Goal: Task Accomplishment & Management: Complete application form

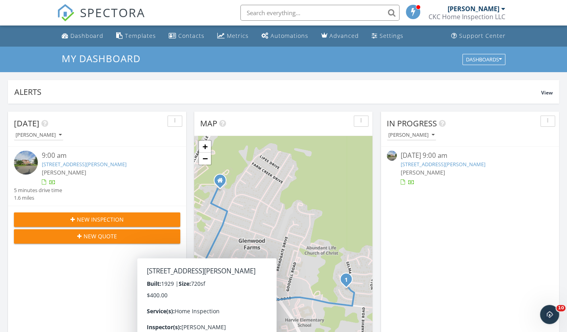
scroll to position [737, 579]
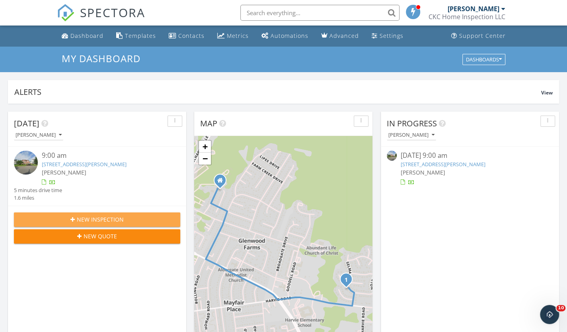
click at [96, 216] on span "New Inspection" at bounding box center [100, 219] width 47 height 8
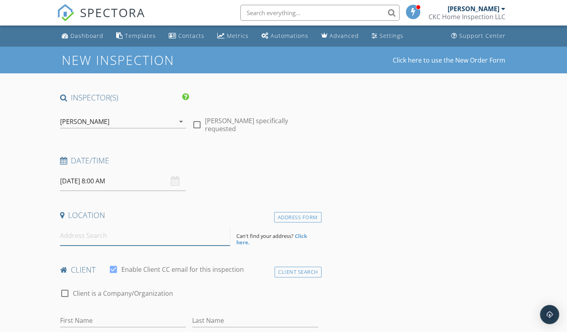
click at [84, 234] on input at bounding box center [145, 236] width 170 height 20
paste input "705 Brook Hill RdRichmond, VA 23227"
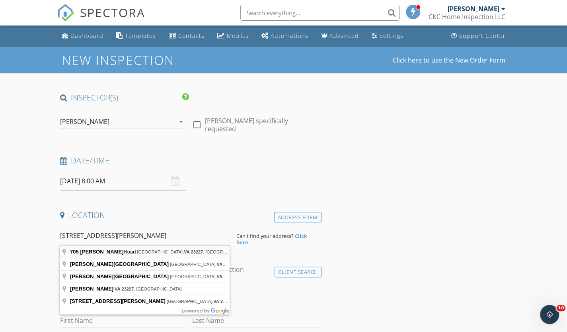
type input "705 Brook Hill Road, Richmond, VA 23227, USA"
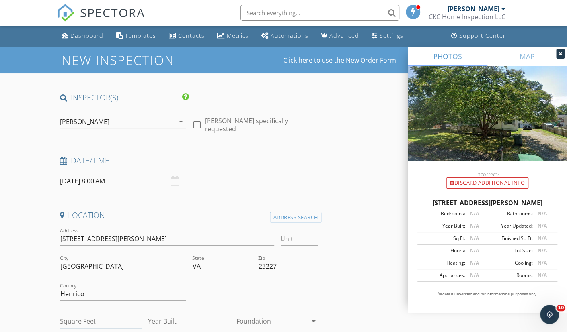
click at [79, 318] on input "Square Feet" at bounding box center [101, 321] width 82 height 13
type input "1538"
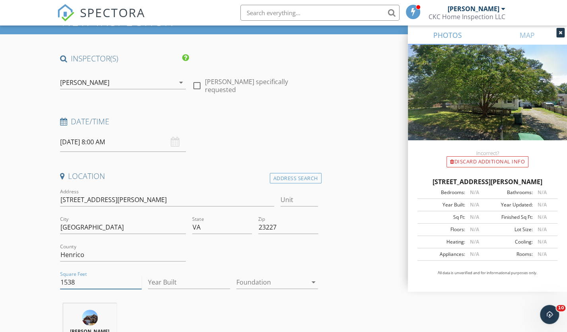
scroll to position [40, 0]
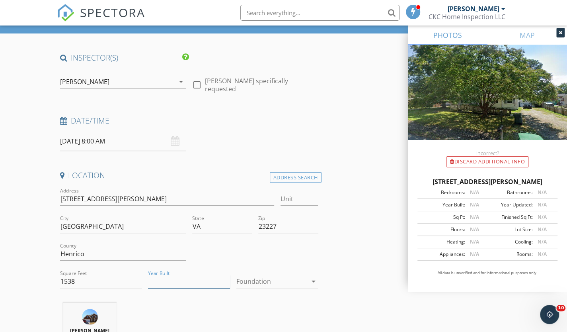
click at [172, 281] on input "Year Built" at bounding box center [189, 281] width 82 height 13
type input "1954"
click at [250, 280] on div at bounding box center [271, 281] width 71 height 13
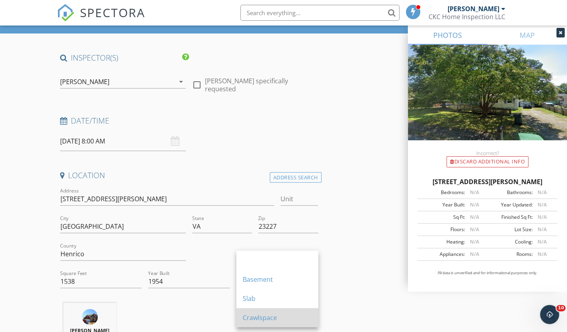
click at [254, 314] on div "Crawlspace" at bounding box center [277, 318] width 69 height 10
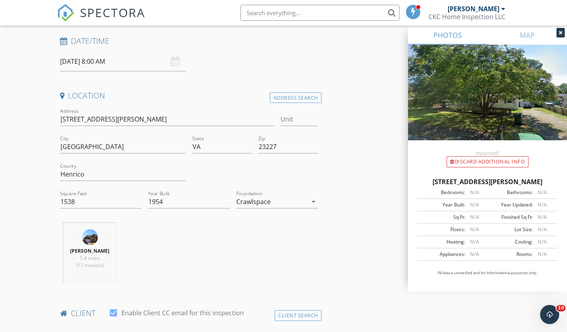
scroll to position [239, 0]
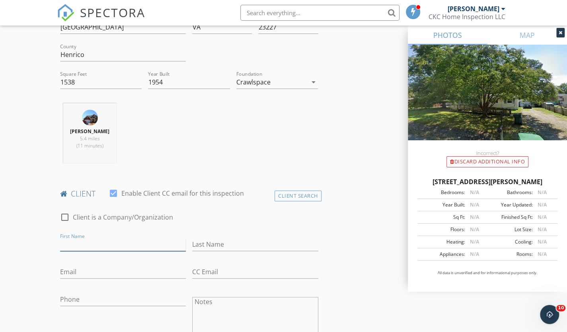
click at [71, 242] on input "First Name" at bounding box center [123, 244] width 126 height 13
paste input "[PERSON_NAME]"
type input "[PERSON_NAME]"
click at [209, 244] on input "Last Name" at bounding box center [255, 244] width 126 height 13
paste input "[PERSON_NAME]"
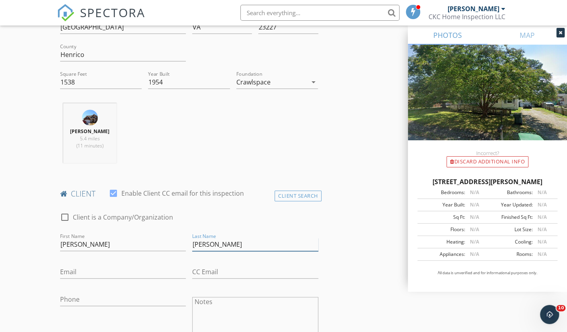
click at [215, 247] on input "[PERSON_NAME]" at bounding box center [255, 244] width 126 height 13
type input "[PERSON_NAME]"
click at [153, 242] on input "[PERSON_NAME]" at bounding box center [123, 244] width 126 height 13
type input "Montè"
click at [64, 270] on input "Email" at bounding box center [123, 271] width 126 height 13
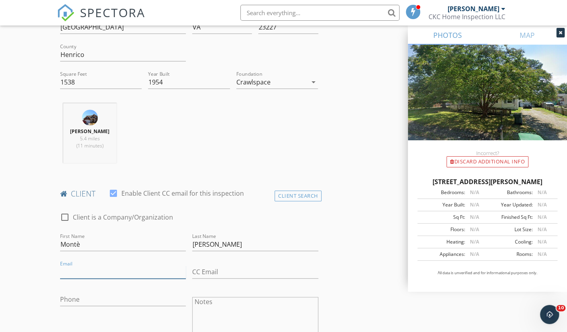
paste input "Montesoulage@gmail.com"
type input "Montesoulage@gmail.com"
click at [73, 297] on input "Phone" at bounding box center [123, 299] width 126 height 13
type input "[PHONE_NUMBER]"
click at [180, 242] on input "Montè" at bounding box center [123, 244] width 126 height 13
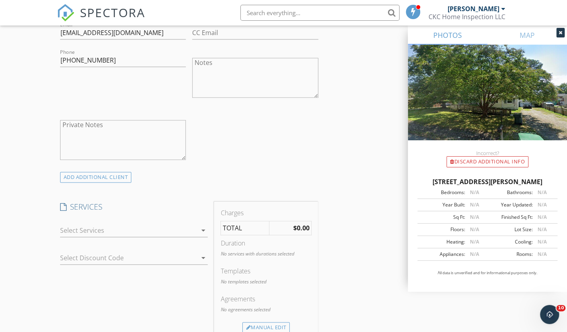
scroll to position [597, 0]
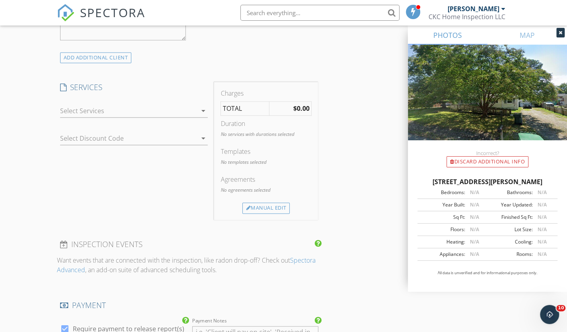
click at [202, 110] on icon "arrow_drop_down" at bounding box center [203, 111] width 10 height 10
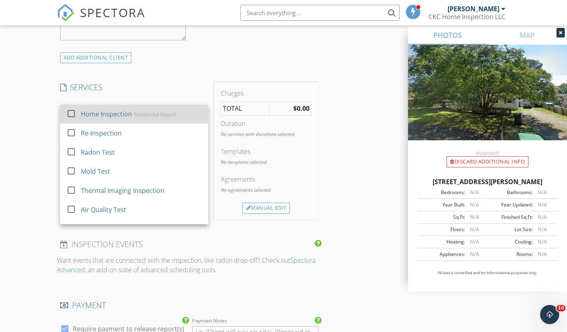
click at [162, 115] on div "Residential Report" at bounding box center [155, 114] width 43 height 6
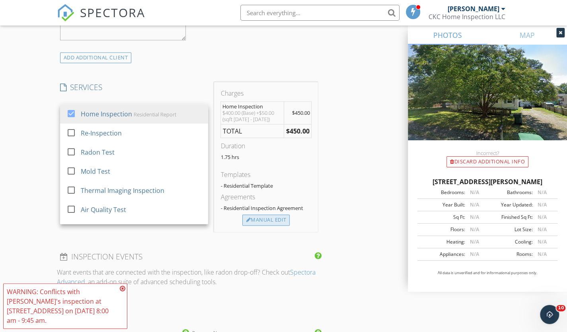
click at [261, 217] on div "Manual Edit" at bounding box center [265, 219] width 47 height 11
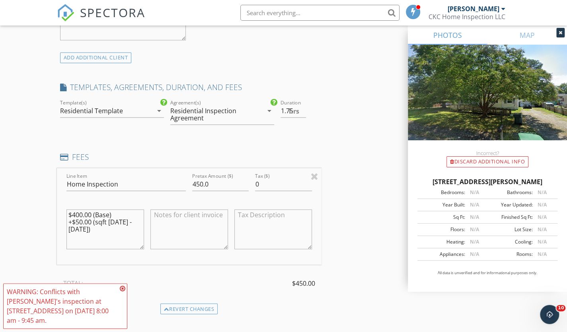
click at [0, 166] on div "New Inspection Click here to use the New Order Form INSPECTOR(S) check_box Came…" at bounding box center [283, 194] width 567 height 1491
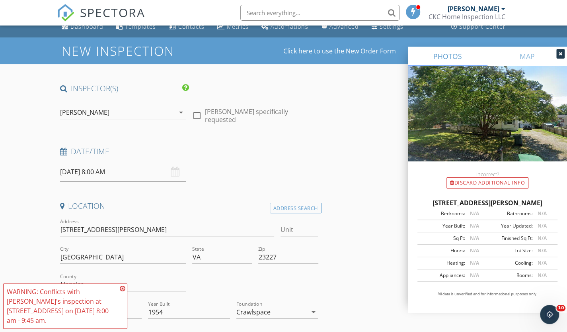
scroll to position [0, 0]
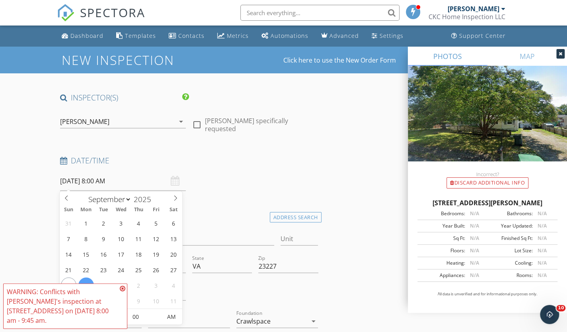
click at [131, 179] on input "09/29/2025 8:00 AM" at bounding box center [123, 181] width 126 height 20
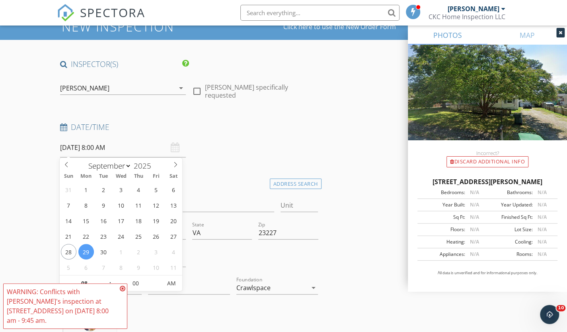
scroll to position [40, 0]
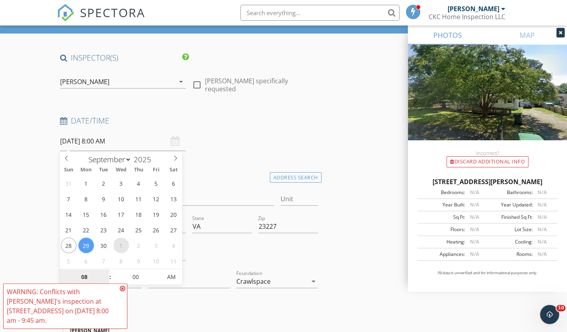
select select "9"
type input "[DATE] 8:00 AM"
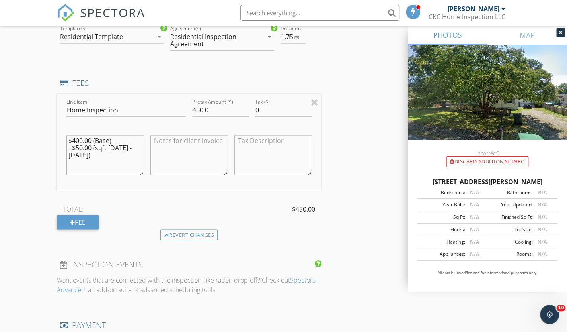
scroll to position [677, 0]
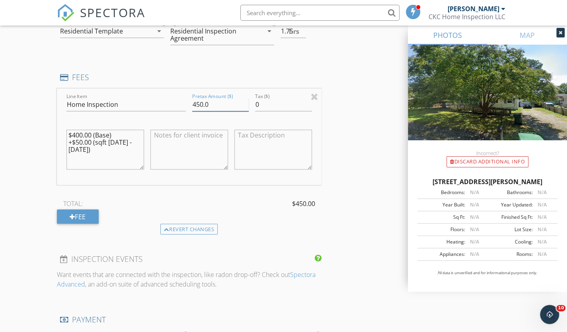
click at [197, 104] on input "450.0" at bounding box center [220, 104] width 57 height 13
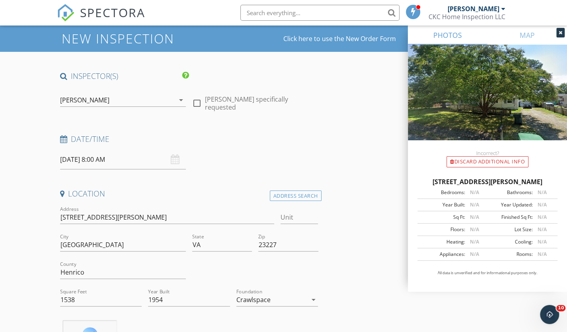
scroll to position [80, 0]
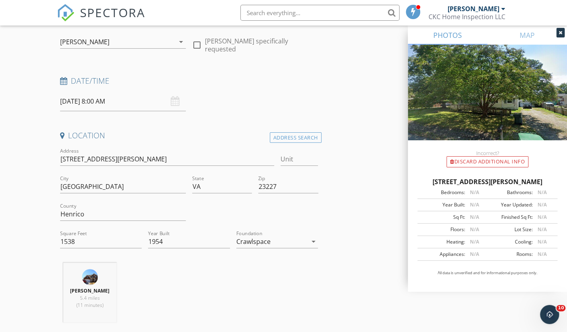
type input "500.0"
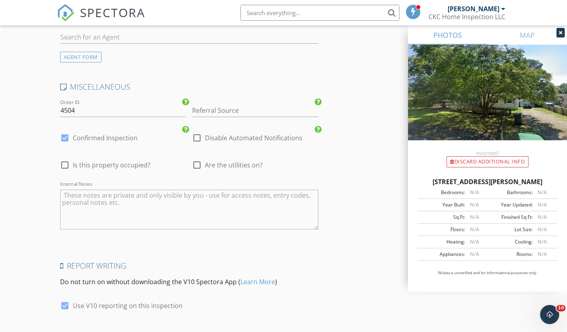
scroll to position [1155, 0]
click at [193, 161] on div at bounding box center [197, 163] width 14 height 14
checkbox input "true"
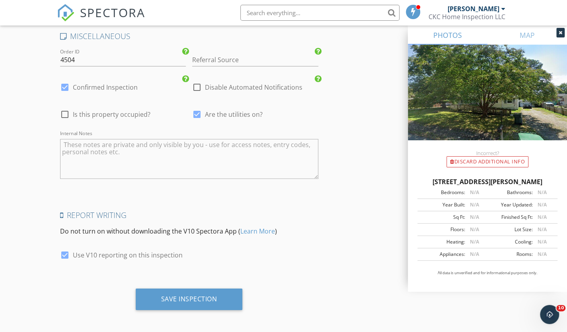
scroll to position [1204, 0]
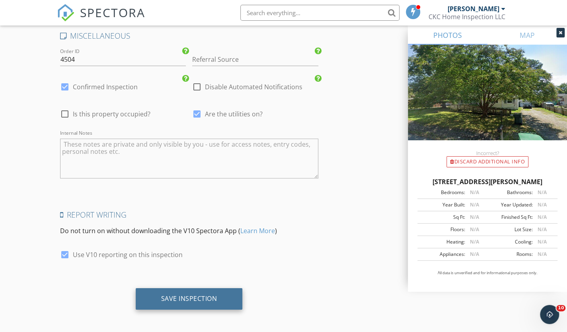
click at [210, 297] on div "Save Inspection" at bounding box center [189, 298] width 56 height 8
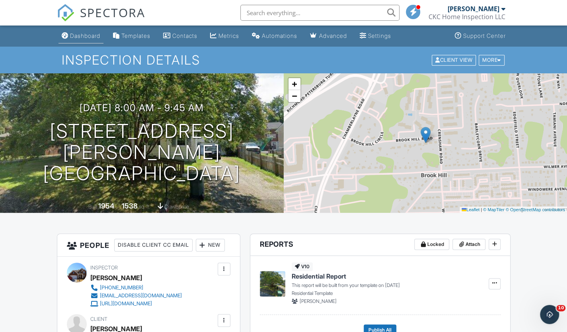
click at [76, 40] on link "Dashboard" at bounding box center [81, 36] width 45 height 15
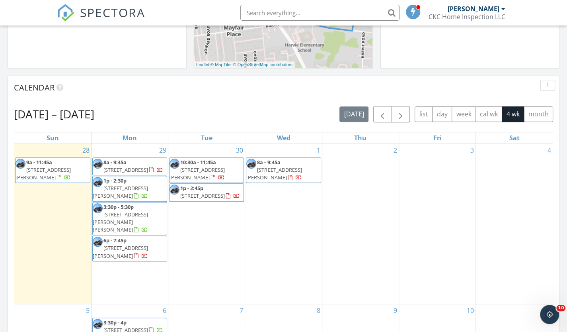
scroll to position [318, 0]
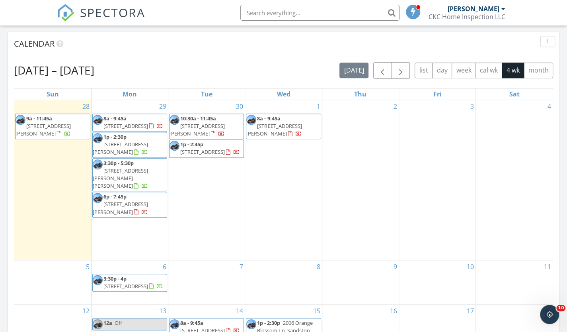
click at [139, 122] on span "[STREET_ADDRESS]" at bounding box center [126, 125] width 45 height 7
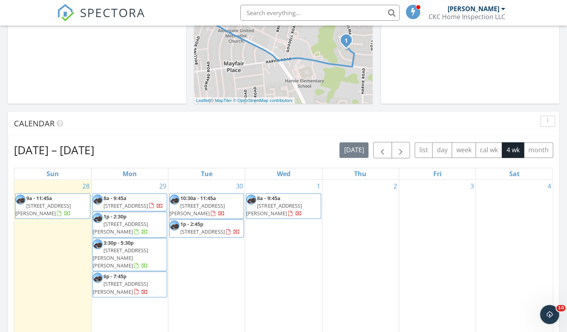
click at [128, 204] on span "[STREET_ADDRESS]" at bounding box center [126, 205] width 45 height 7
